Goal: Check status

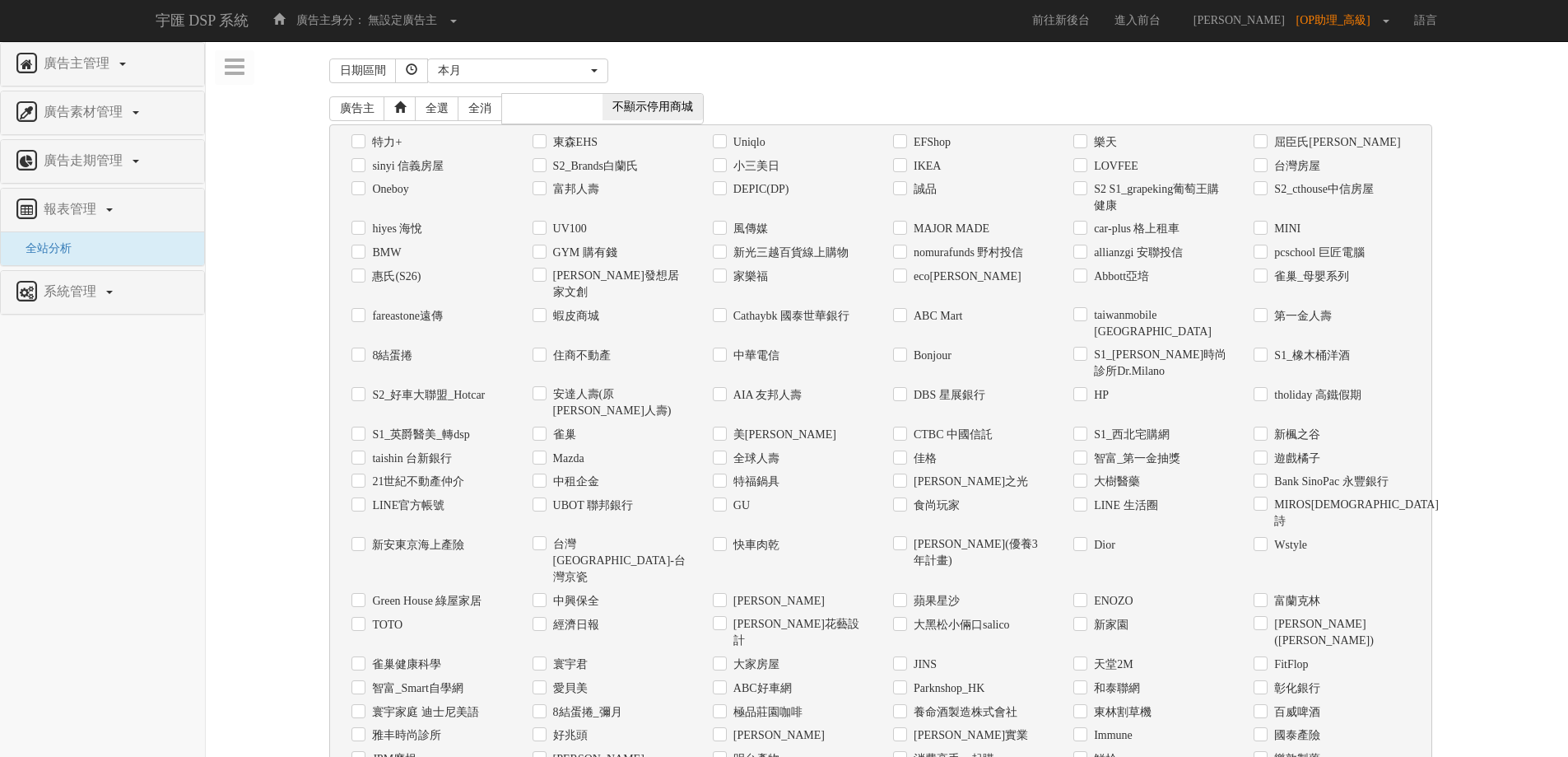
click at [764, 146] on label "Uniqlo" at bounding box center [747, 142] width 36 height 16
click at [724, 146] on input "Uniqlo" at bounding box center [718, 142] width 10 height 10
checkbox input "true"
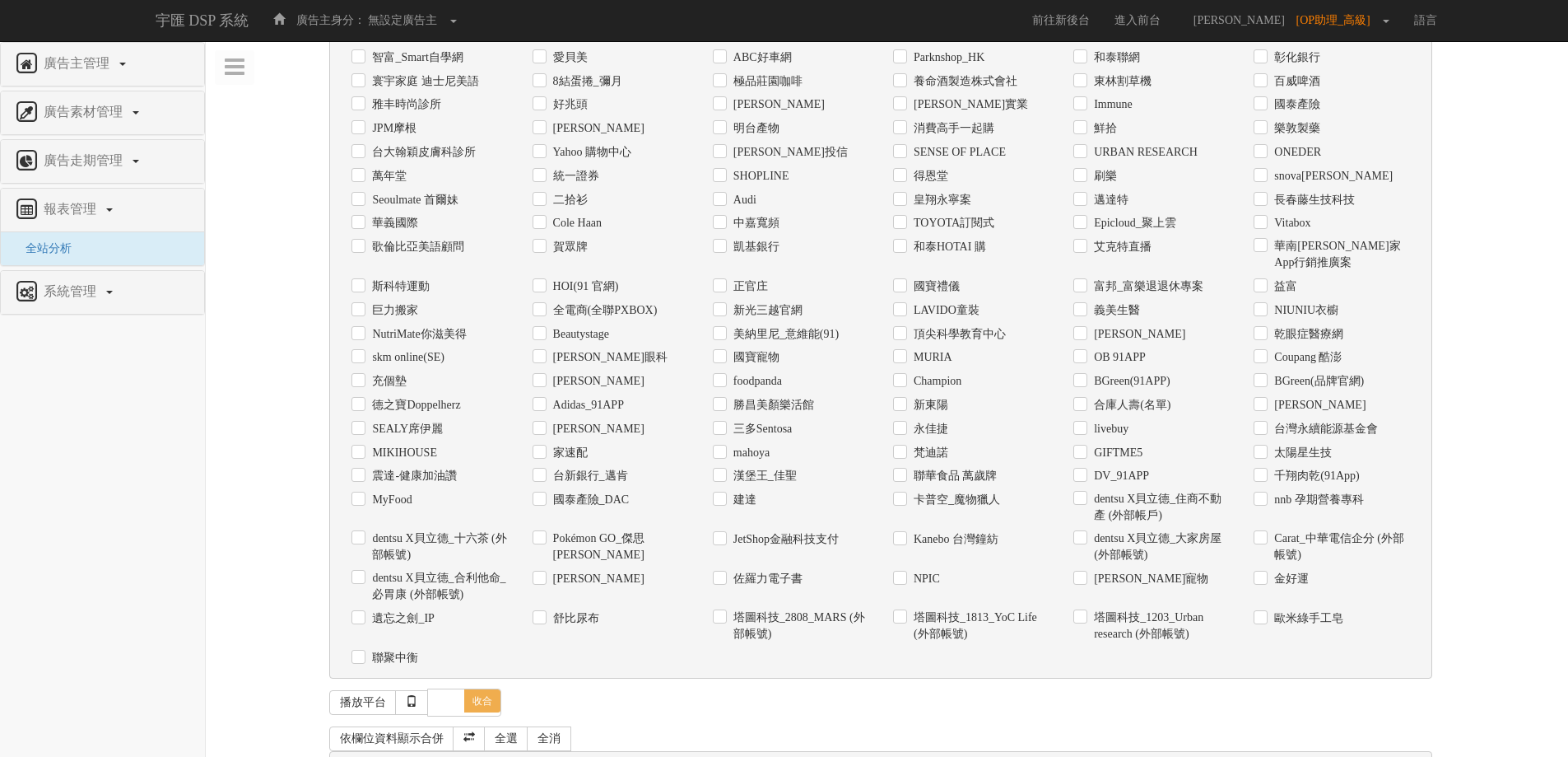
click at [358, 756] on input "日期" at bounding box center [356, 768] width 10 height 10
checkbox input "true"
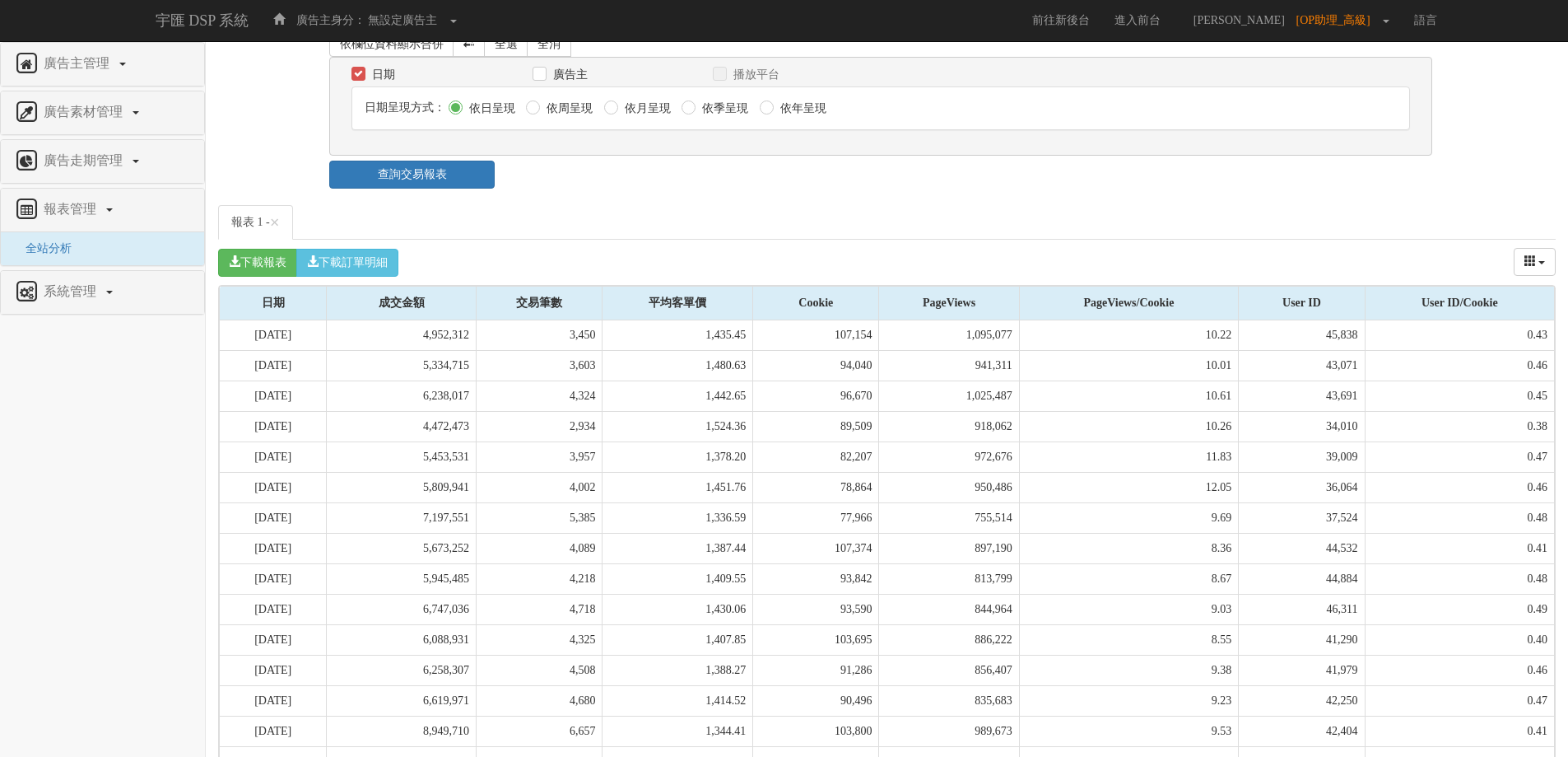
scroll to position [1446, 0]
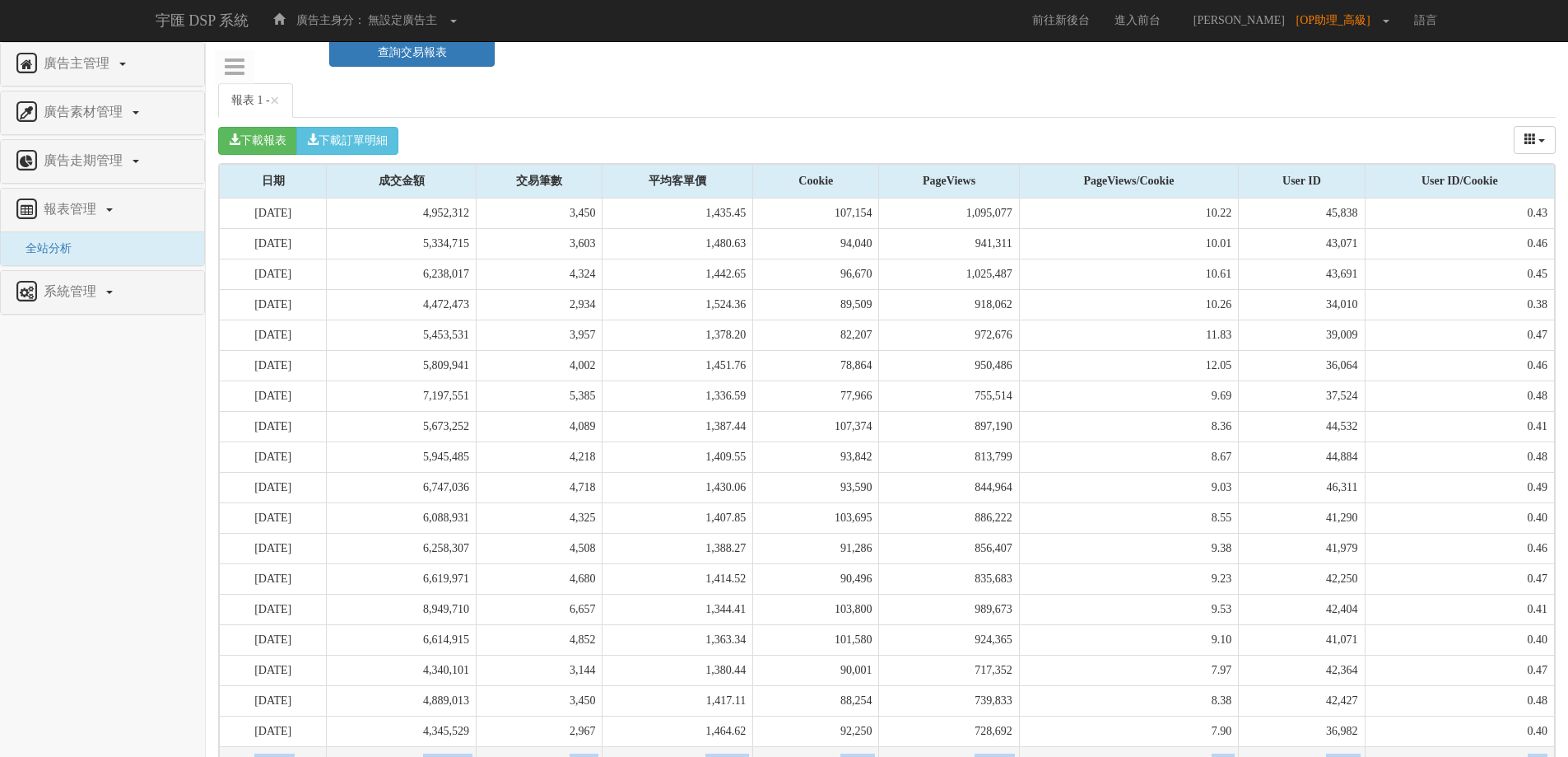
drag, startPoint x: 250, startPoint y: 661, endPoint x: 1550, endPoint y: 664, distance: 1300.0
click at [1550, 746] on tr "[DATE] 4,109,140 2,998 1,370.63 83,810 684,694 8.17 37,218 0.44" at bounding box center [887, 761] width 1336 height 30
copy tr "[DATE] 4,109,140 2,998 1,370.63 83,810 684,694 8.17 37,218 0.44"
